Goal: Task Accomplishment & Management: Manage account settings

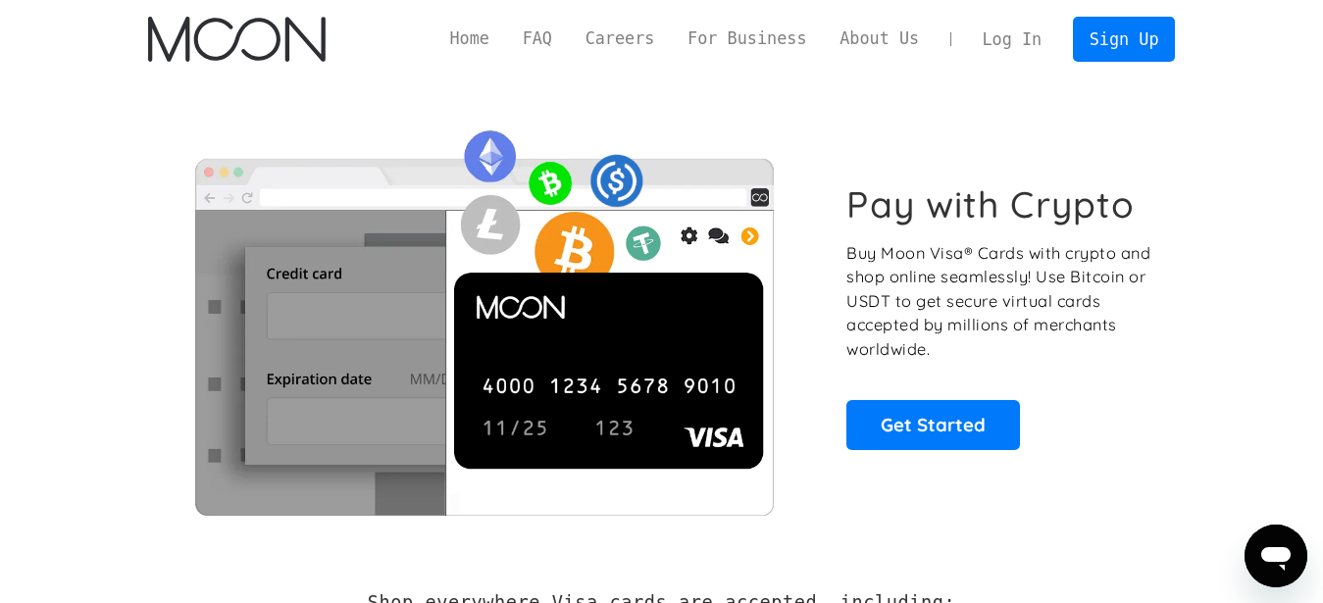
click at [1005, 42] on link "Log In" at bounding box center [1012, 39] width 92 height 43
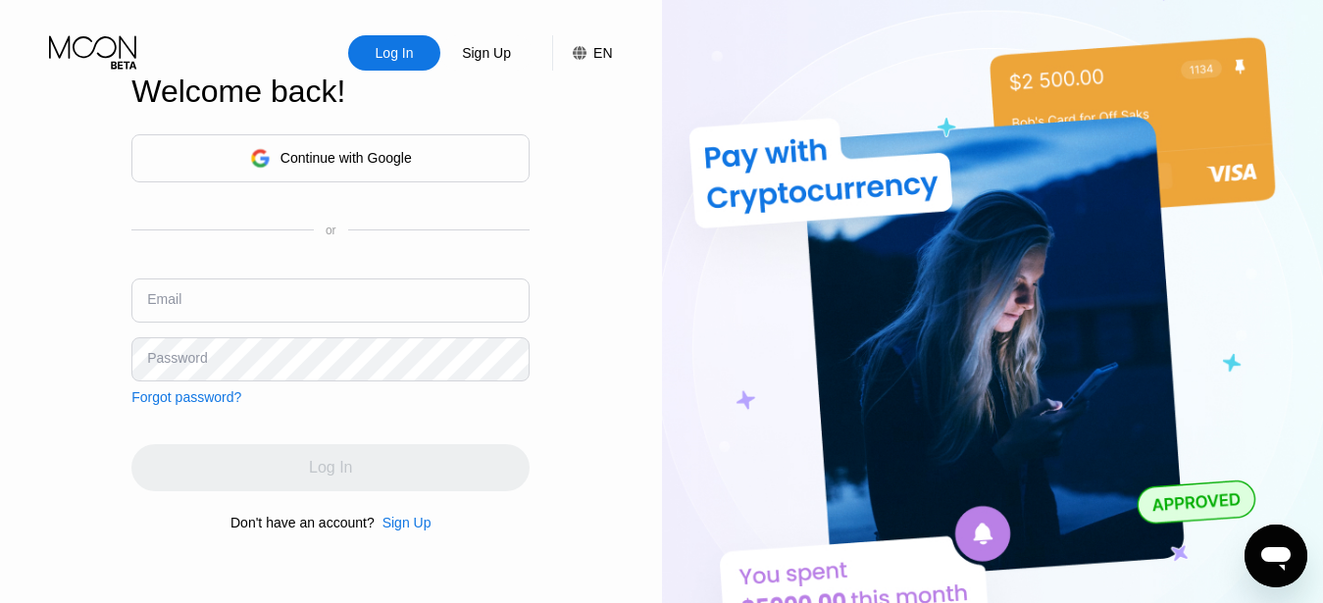
click at [297, 308] on input "text" at bounding box center [330, 300] width 398 height 44
paste input "yyf@tempinbox.xyz"
type input "yyf@tempinbox.xyz"
click at [428, 452] on div "Log In" at bounding box center [330, 467] width 398 height 47
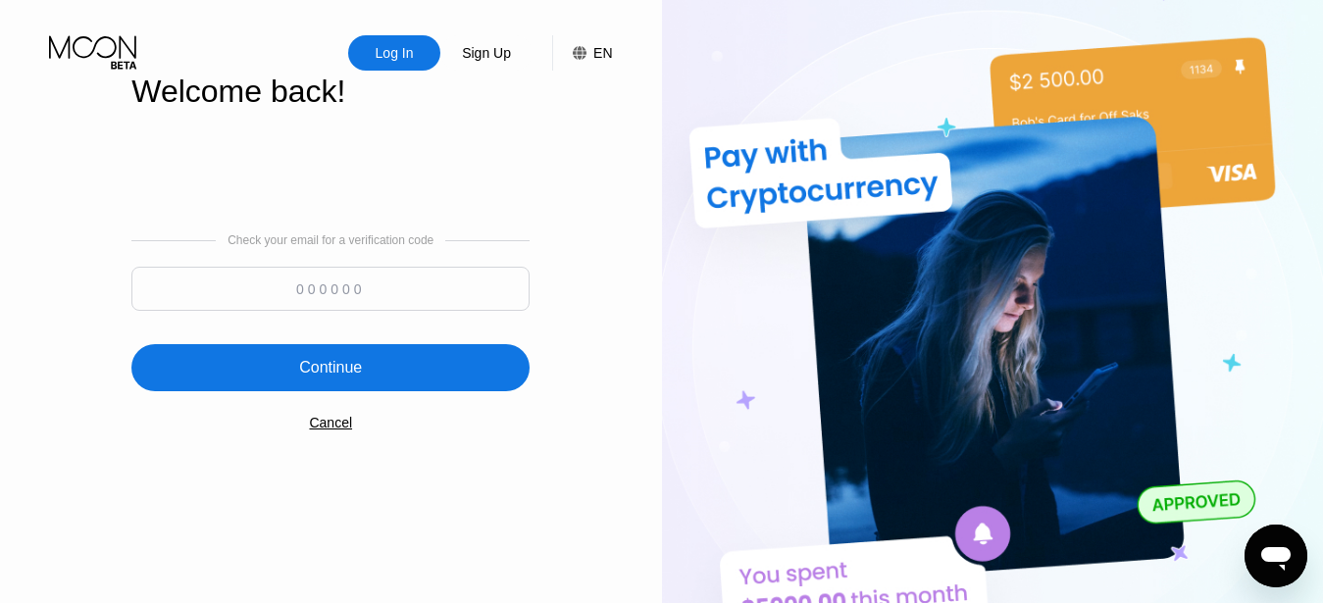
click at [304, 296] on input at bounding box center [330, 289] width 398 height 44
paste input "762790"
type input "762790"
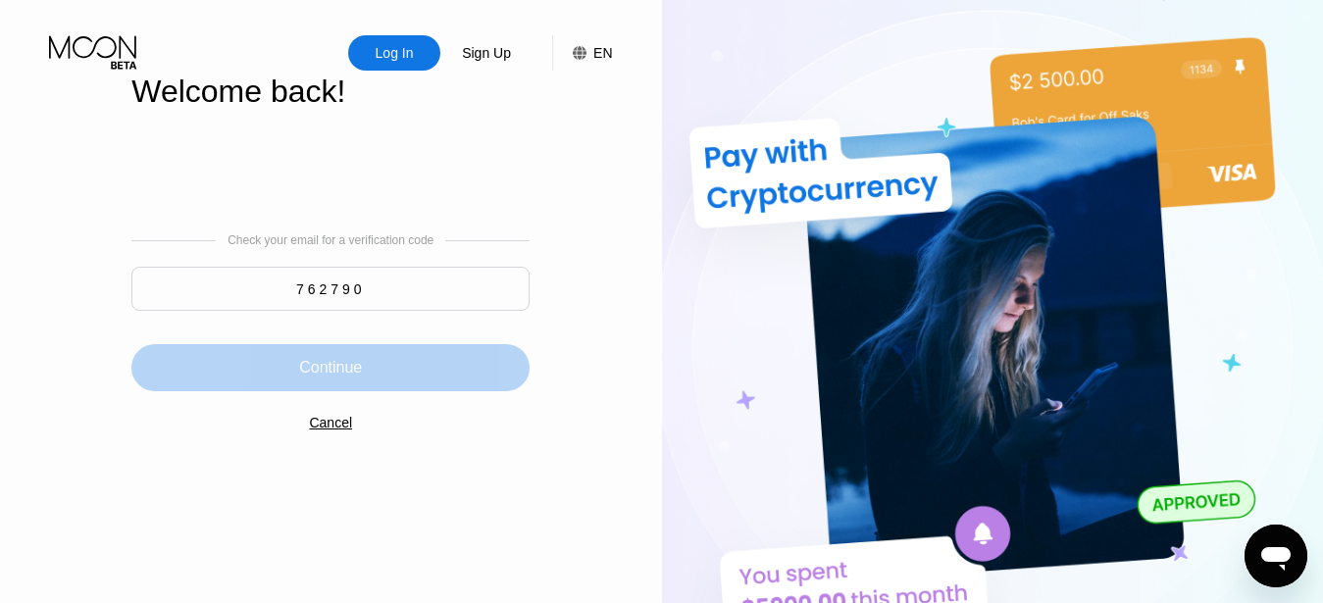
click at [416, 378] on div "Continue" at bounding box center [330, 367] width 398 height 47
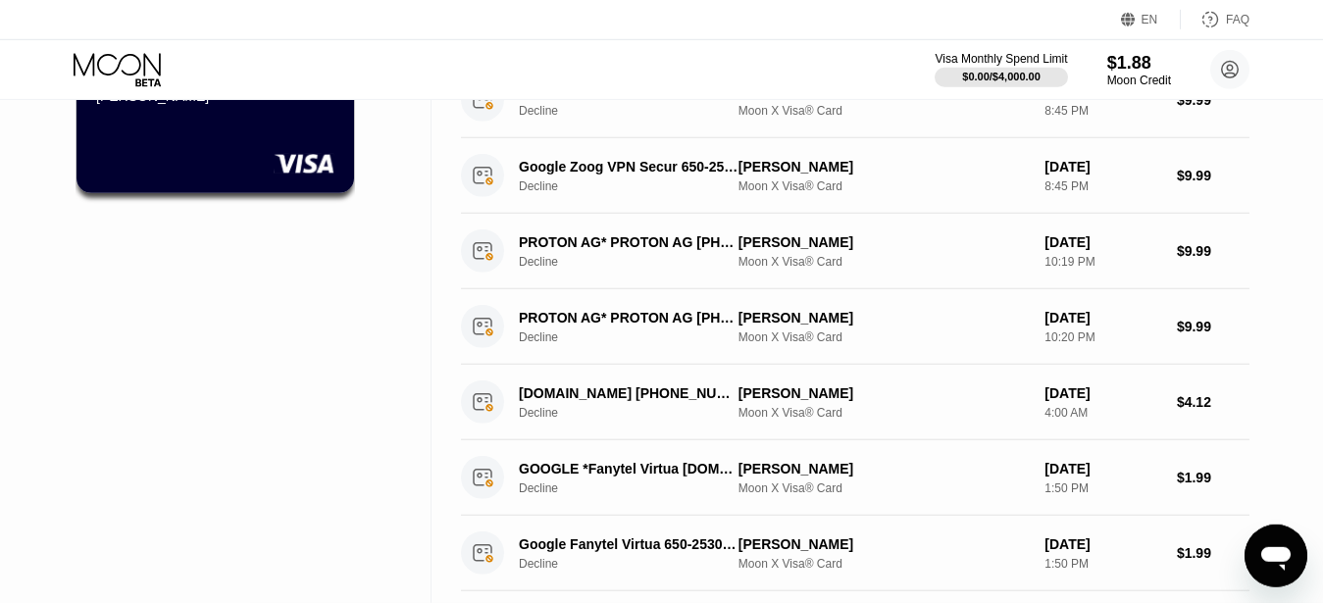
scroll to position [892, 0]
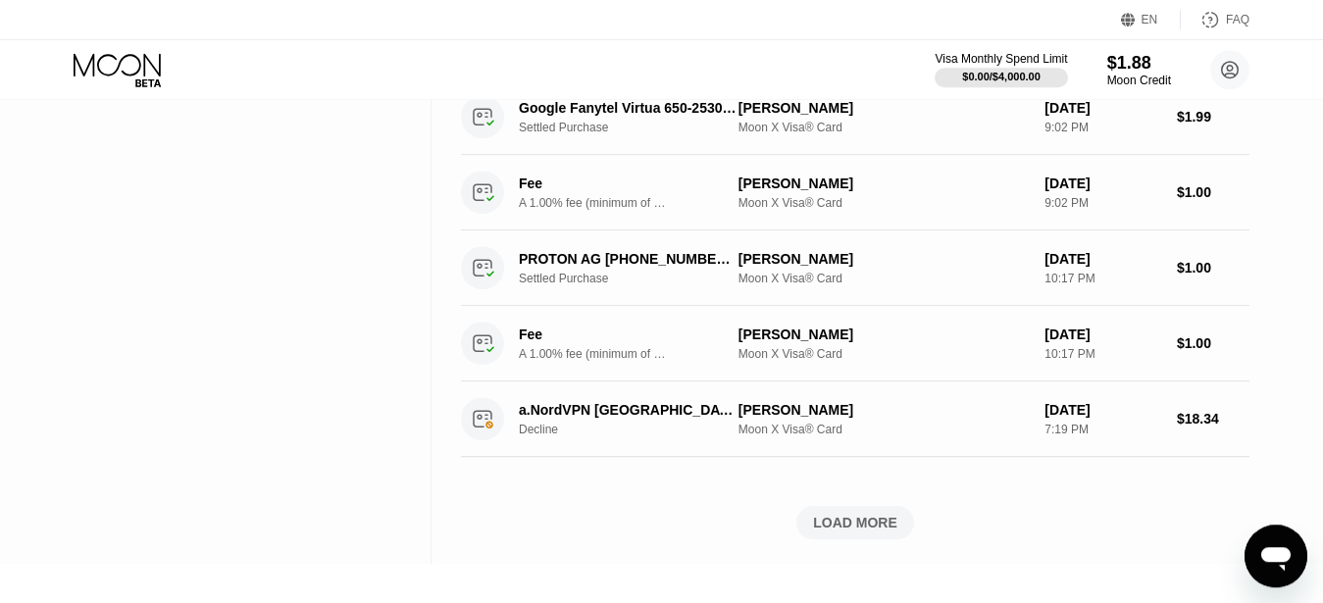
click at [851, 531] on div "LOAD MORE" at bounding box center [855, 523] width 84 height 18
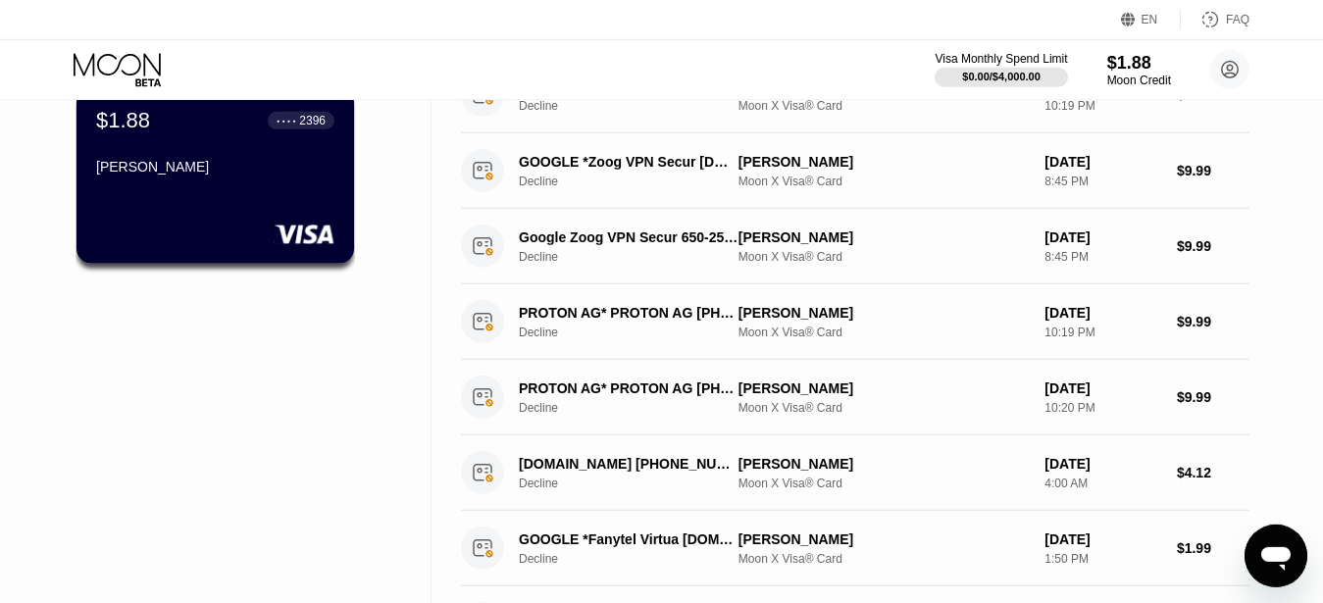
scroll to position [0, 0]
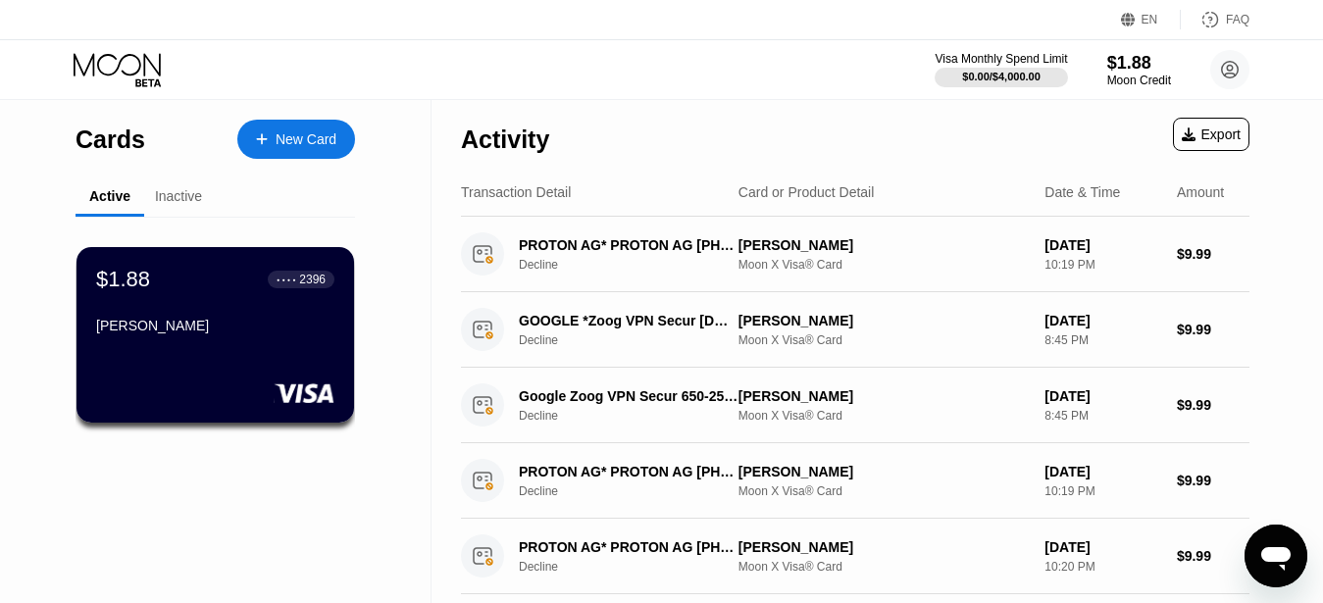
click at [166, 203] on div "Inactive" at bounding box center [178, 196] width 47 height 16
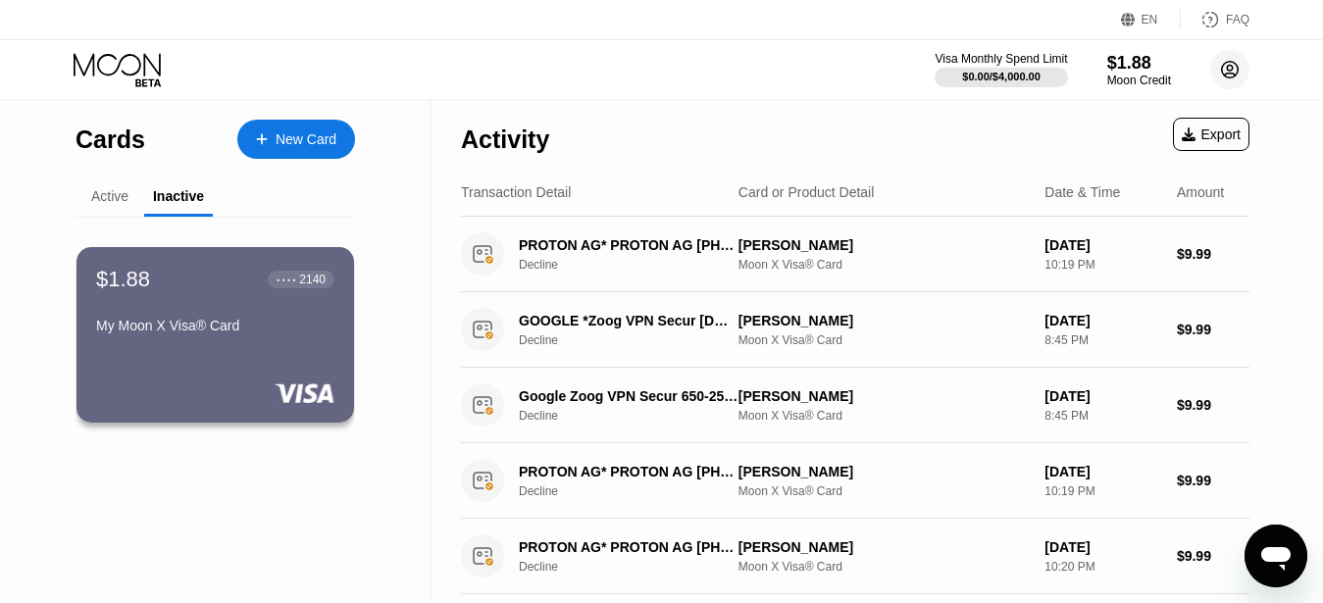
click at [1235, 76] on circle at bounding box center [1229, 69] width 39 height 39
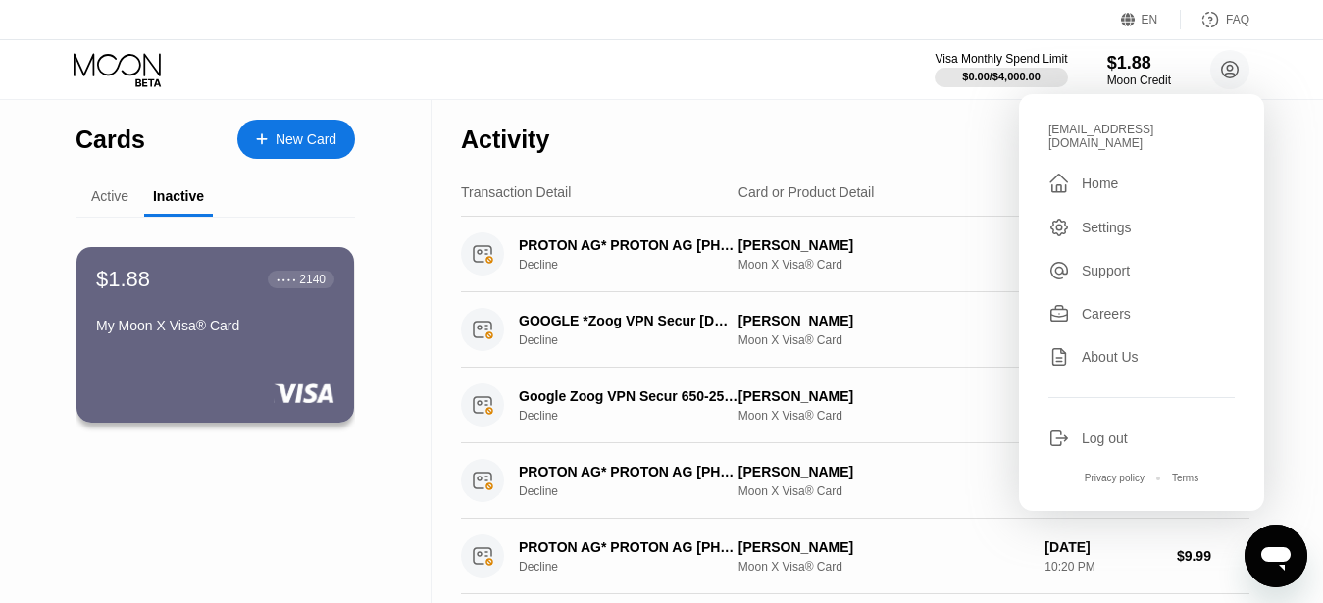
click at [1126, 440] on div "yyf@tempinbox.xyz  Home Settings Support Careers About Us Log out Privacy poli…" at bounding box center [1141, 302] width 245 height 417
click at [1104, 413] on div "yyf@tempinbox.xyz  Home Settings Support Careers About Us Log out Privacy poli…" at bounding box center [1141, 302] width 245 height 417
click at [1096, 430] on div "Log out" at bounding box center [1104, 438] width 46 height 16
